Goal: Task Accomplishment & Management: Complete application form

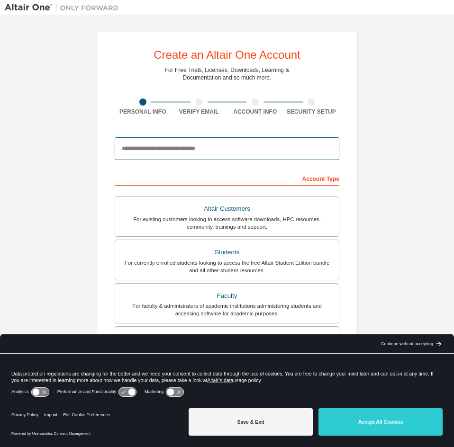
click at [225, 140] on input "email" at bounding box center [227, 148] width 224 height 23
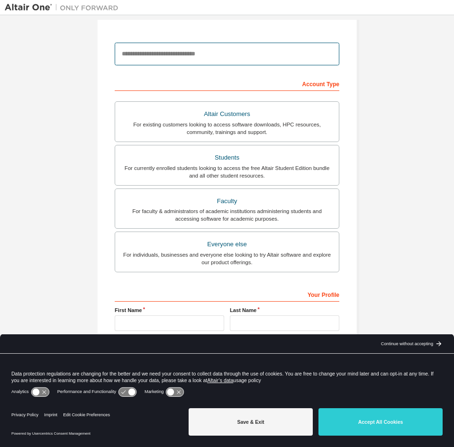
scroll to position [107, 0]
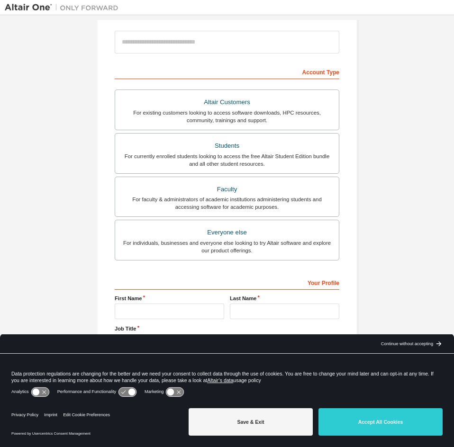
click at [368, 121] on div "Create an Altair One Account For Free Trials, Licenses, Downloads, Learning & D…" at bounding box center [227, 164] width 444 height 502
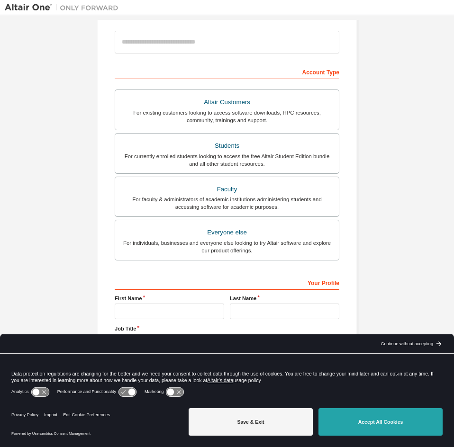
click at [382, 409] on button "Accept All Cookies" at bounding box center [380, 421] width 124 height 27
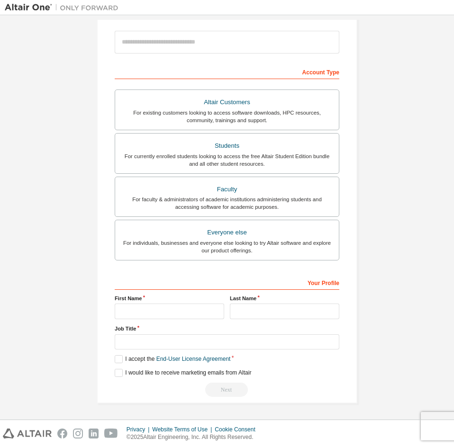
scroll to position [12, 0]
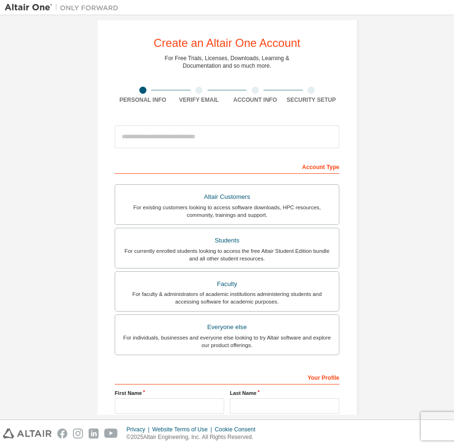
click at [251, 251] on div "For currently enrolled students looking to access the free Altair Student Editi…" at bounding box center [227, 254] width 212 height 15
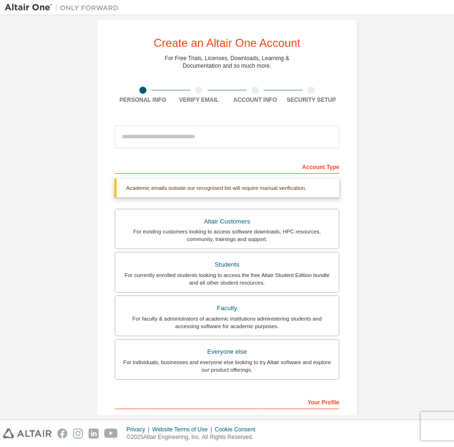
click at [176, 185] on div "Academic emails outside our recognised list will require manual verification." at bounding box center [227, 188] width 224 height 19
drag, startPoint x: 176, startPoint y: 185, endPoint x: 289, endPoint y: 189, distance: 112.8
click at [289, 189] on div "Academic emails outside our recognised list will require manual verification." at bounding box center [227, 188] width 224 height 19
click at [274, 147] on input "email" at bounding box center [227, 137] width 224 height 23
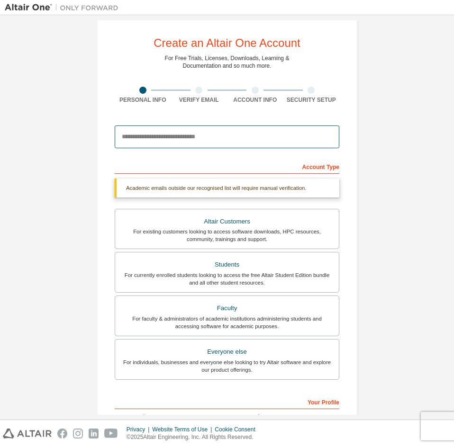
type input "**********"
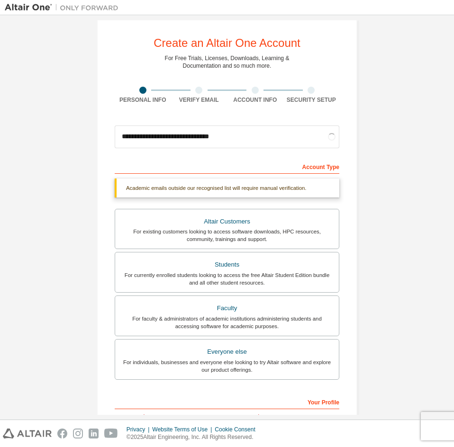
click at [366, 170] on div "**********" at bounding box center [226, 271] width 283 height 526
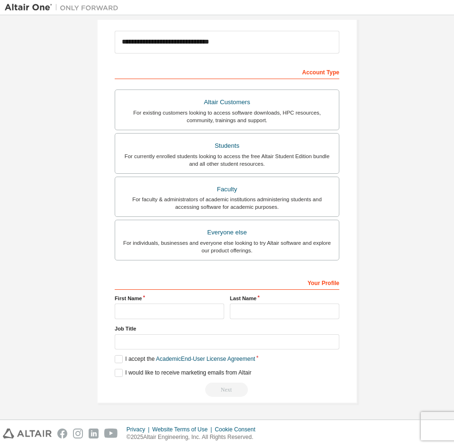
scroll to position [0, 0]
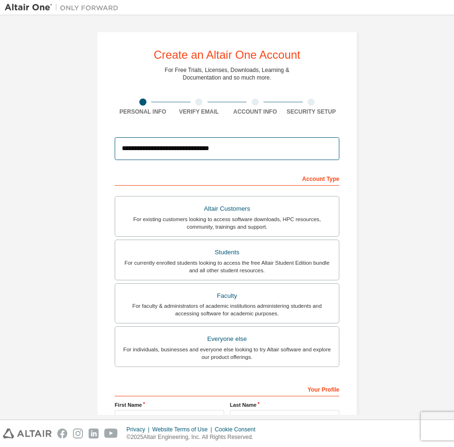
click at [269, 154] on input "**********" at bounding box center [227, 148] width 224 height 23
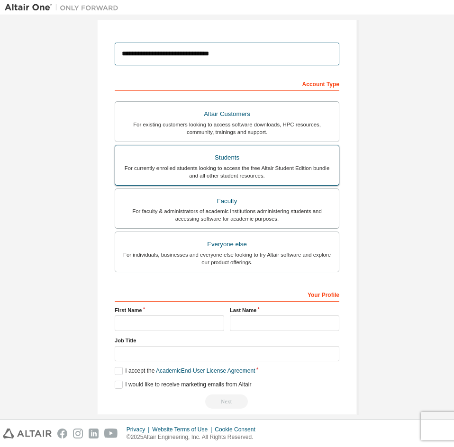
scroll to position [107, 0]
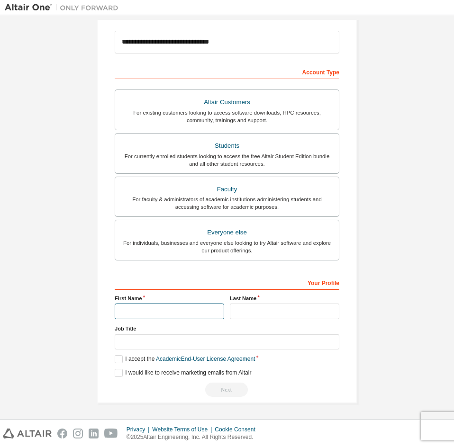
click at [180, 309] on input "text" at bounding box center [169, 312] width 109 height 16
type input "******"
click at [260, 312] on input "text" at bounding box center [284, 312] width 109 height 16
type input "*********"
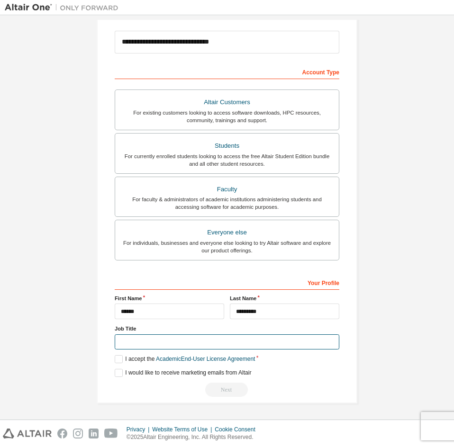
click at [139, 345] on input "text" at bounding box center [227, 342] width 224 height 16
type input "*******"
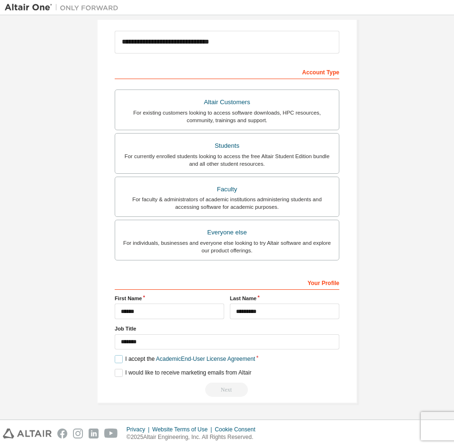
click at [126, 360] on label "I accept the Academic End-User License Agreement" at bounding box center [185, 359] width 140 height 8
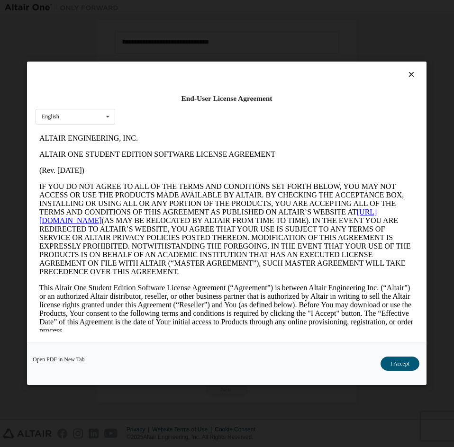
scroll to position [0, 0]
click at [389, 365] on button "I Accept" at bounding box center [399, 364] width 39 height 14
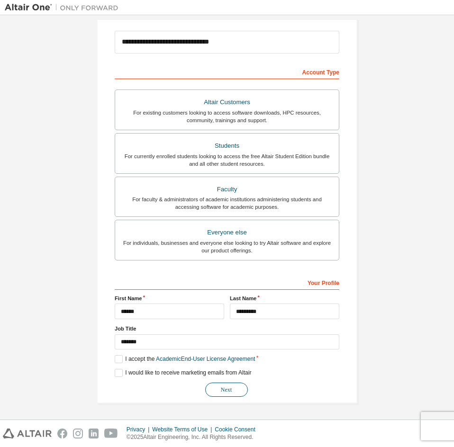
click at [228, 389] on button "Next" at bounding box center [226, 390] width 43 height 14
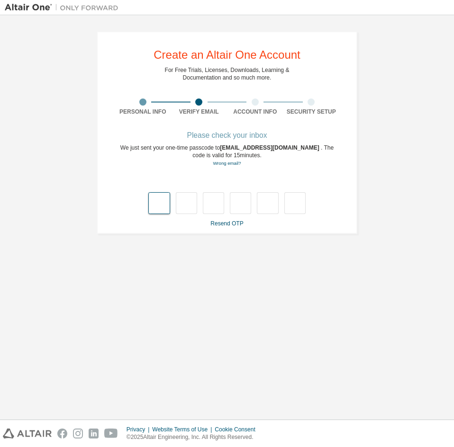
click at [166, 203] on input "text" at bounding box center [158, 203] width 21 height 22
type input "*"
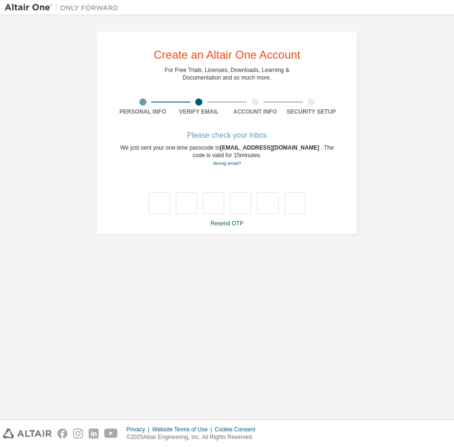
type input "*"
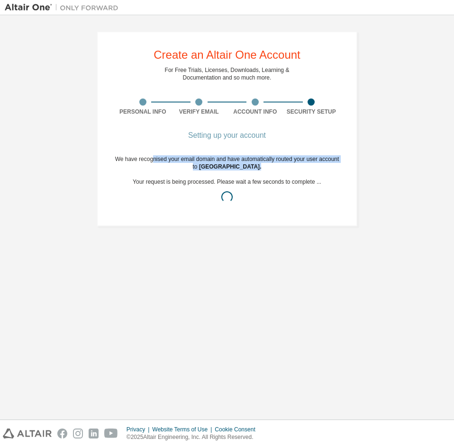
drag, startPoint x: 152, startPoint y: 157, endPoint x: 271, endPoint y: 166, distance: 119.7
click at [271, 166] on div "We have recognised your email domain and have automatically routed your user ac…" at bounding box center [227, 181] width 224 height 53
drag, startPoint x: 271, startPoint y: 166, endPoint x: 106, endPoint y: 155, distance: 165.6
click at [106, 155] on div "Create an Altair One Account For Free Trials, Licenses, Downloads, Learning & D…" at bounding box center [227, 128] width 260 height 195
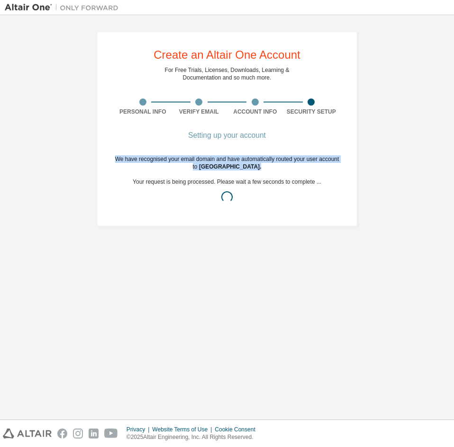
click at [108, 155] on div "Create an Altair One Account For Free Trials, Licenses, Downloads, Learning & D…" at bounding box center [227, 128] width 260 height 195
